Goal: Book appointment/travel/reservation

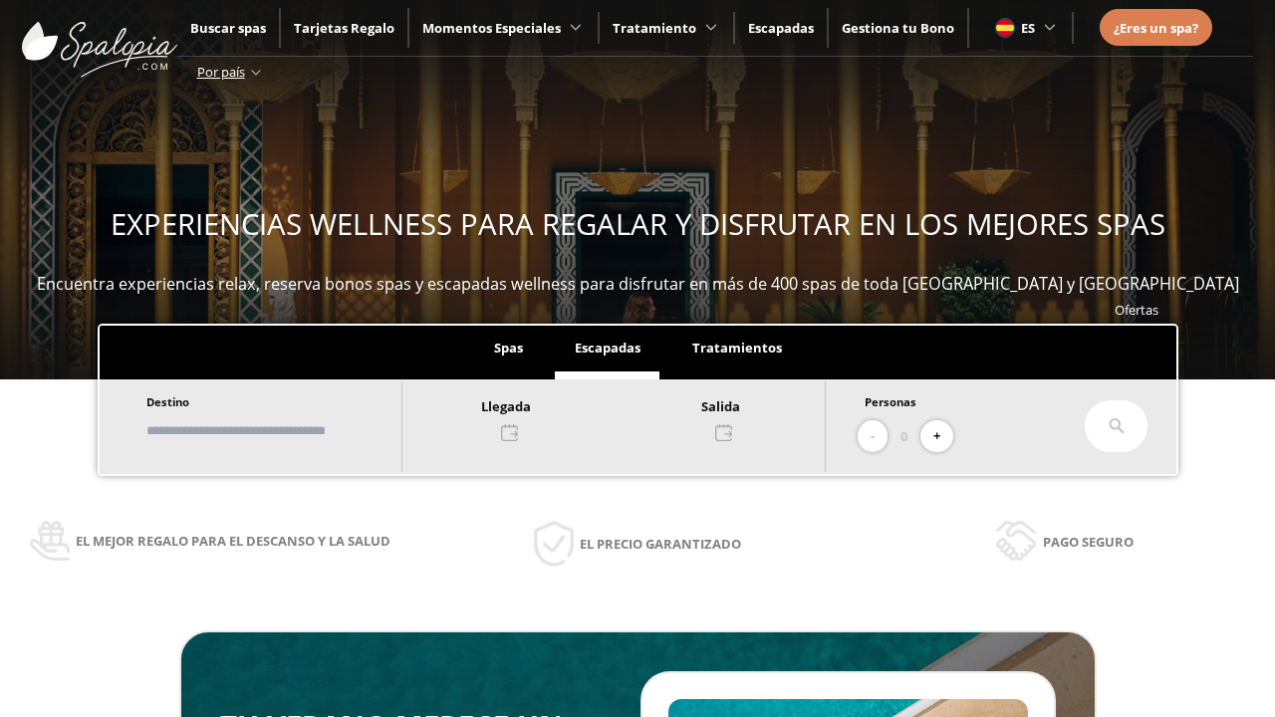
click at [281, 430] on input "text" at bounding box center [264, 430] width 248 height 35
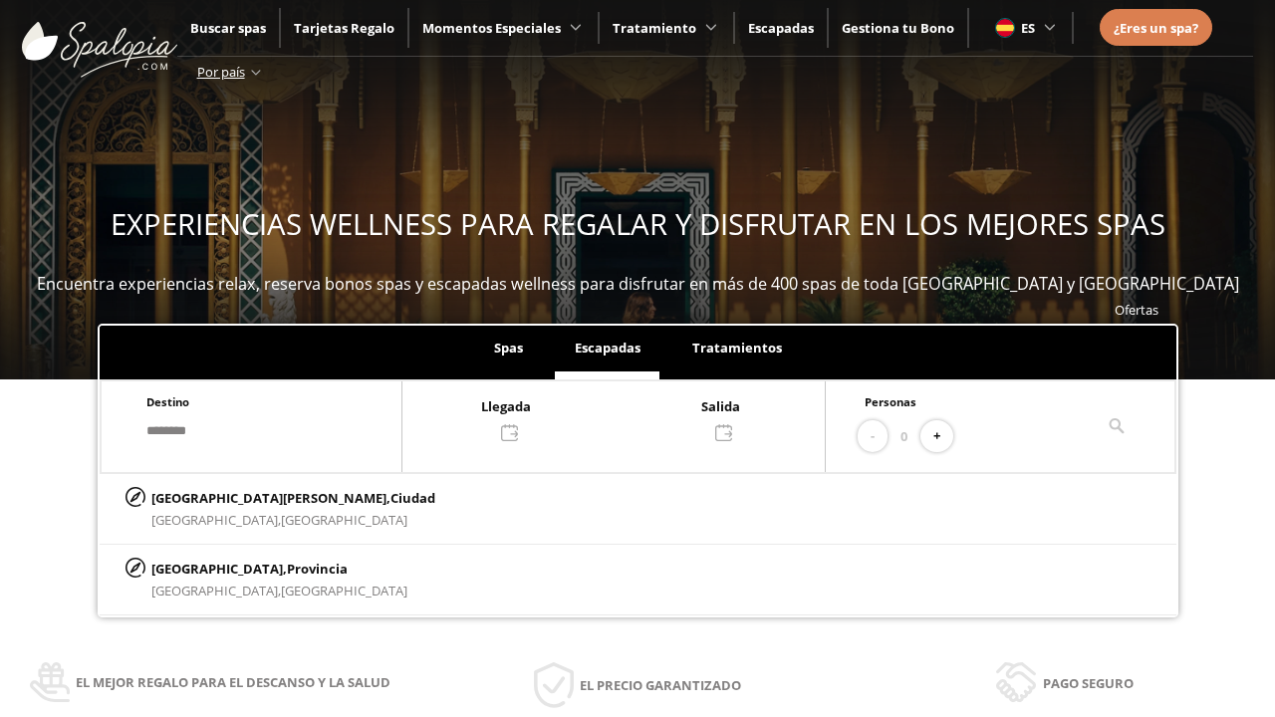
click at [634, 417] on div at bounding box center [613, 418] width 422 height 48
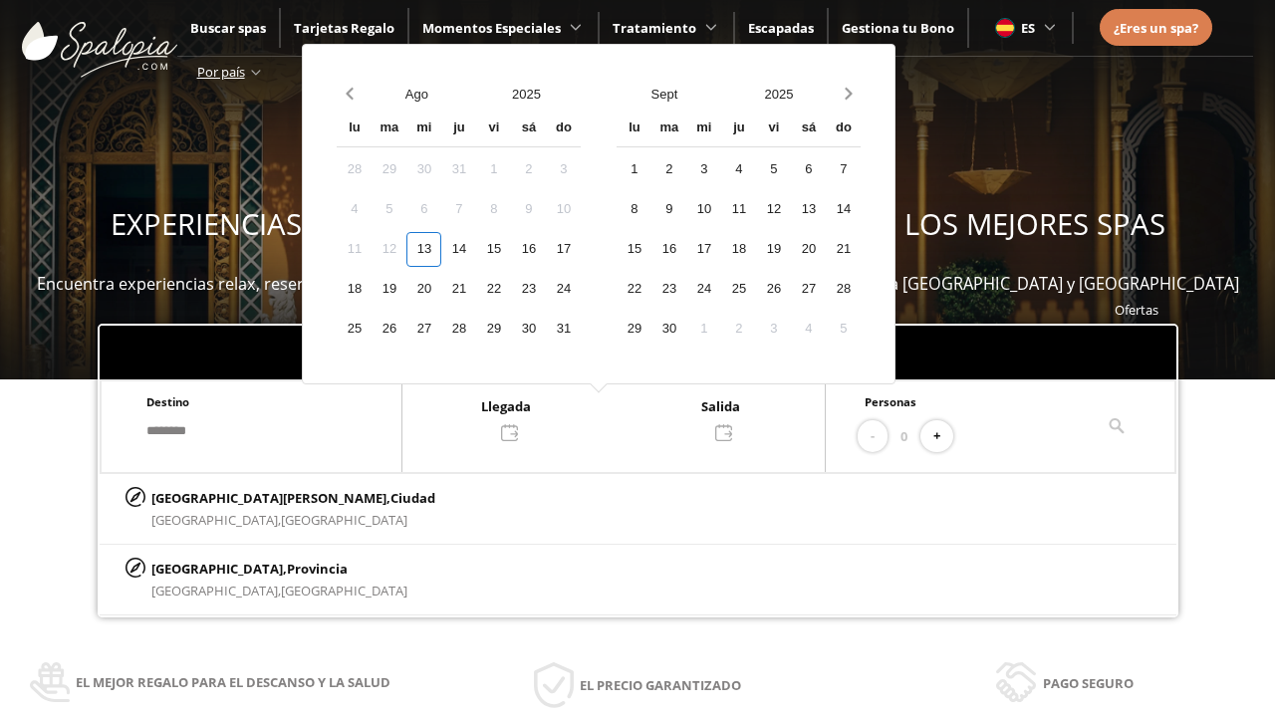
click at [511, 249] on div "15" at bounding box center [493, 249] width 35 height 35
click at [546, 249] on div "16" at bounding box center [528, 249] width 35 height 35
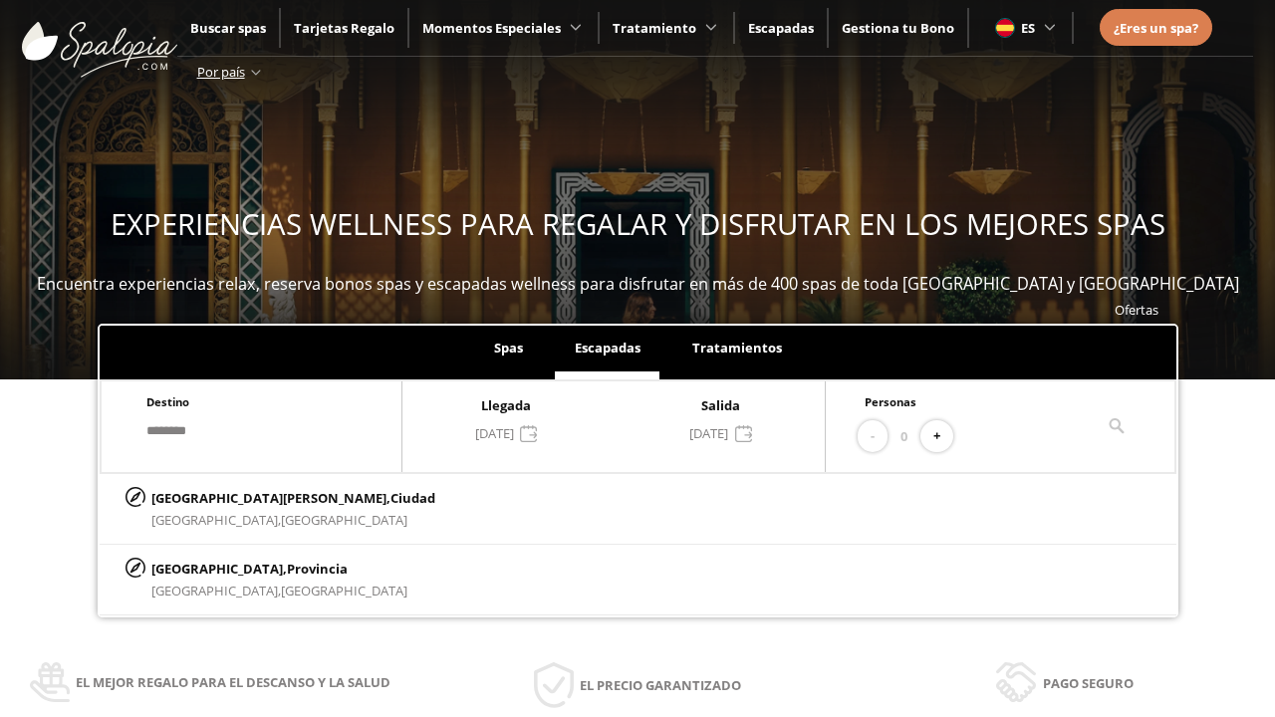
click at [943, 436] on button "+" at bounding box center [936, 436] width 33 height 33
click at [250, 497] on p "[GEOGRAPHIC_DATA][PERSON_NAME], [GEOGRAPHIC_DATA]" at bounding box center [293, 498] width 284 height 22
type input "**********"
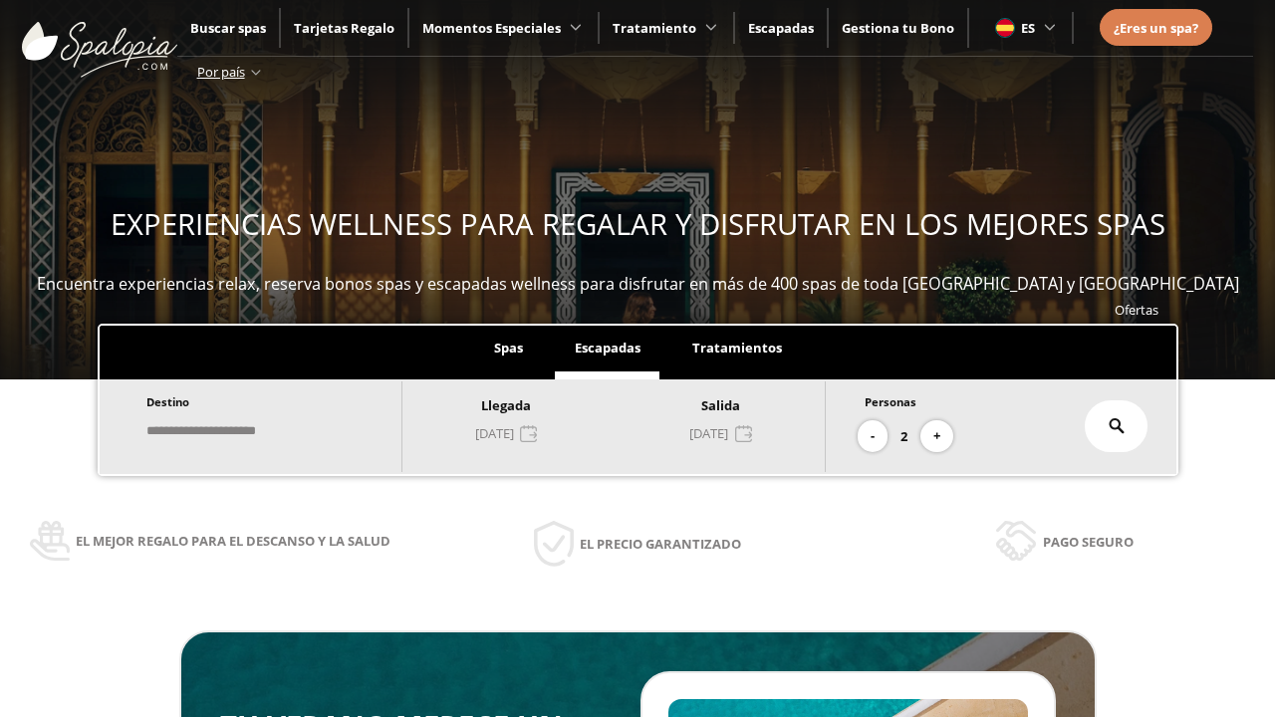
click at [1117, 426] on icon at bounding box center [1117, 426] width 16 height 16
